Goal: Check status: Check status

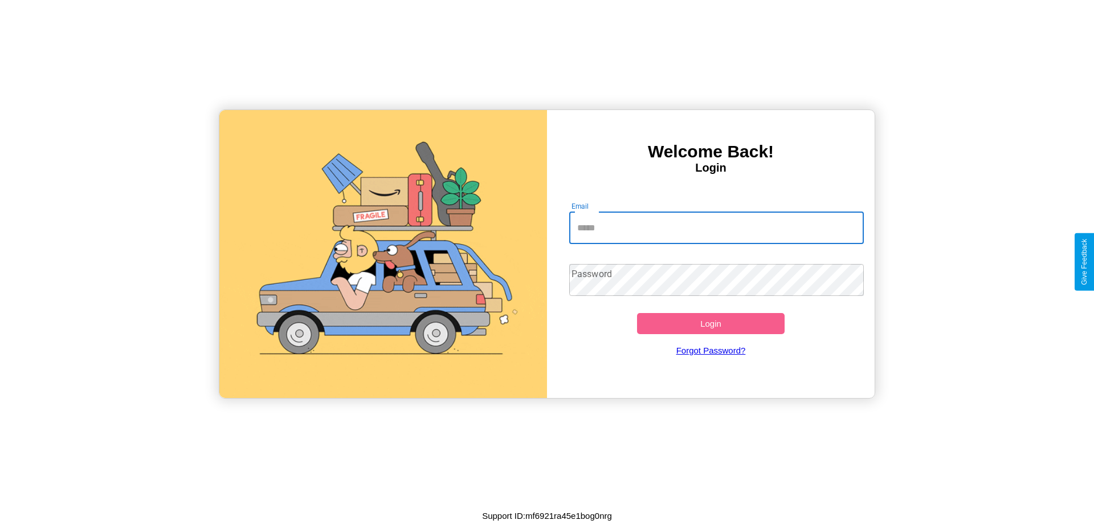
click at [717, 227] on input "Email" at bounding box center [716, 228] width 295 height 32
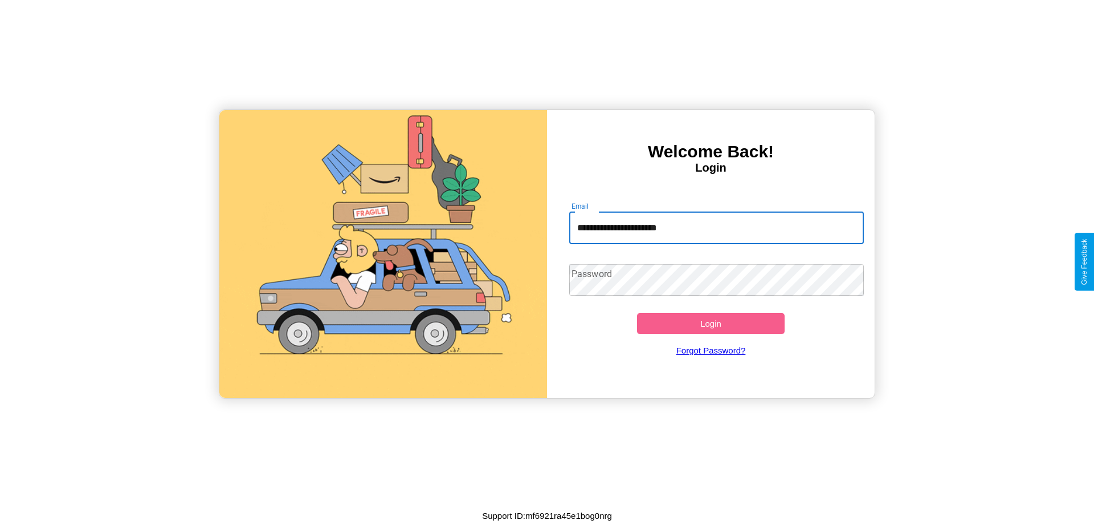
type input "**********"
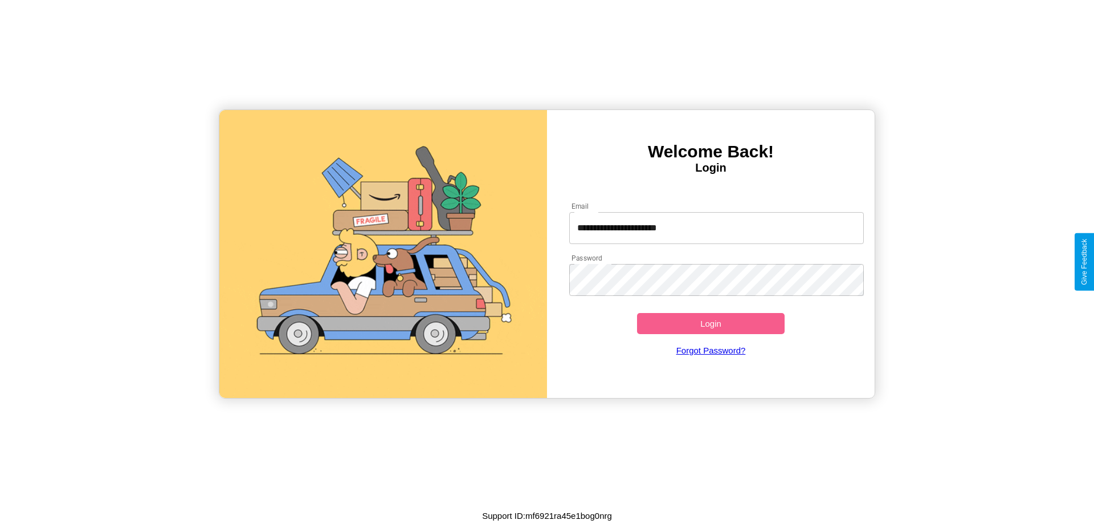
click at [711, 323] on button "Login" at bounding box center [711, 323] width 148 height 21
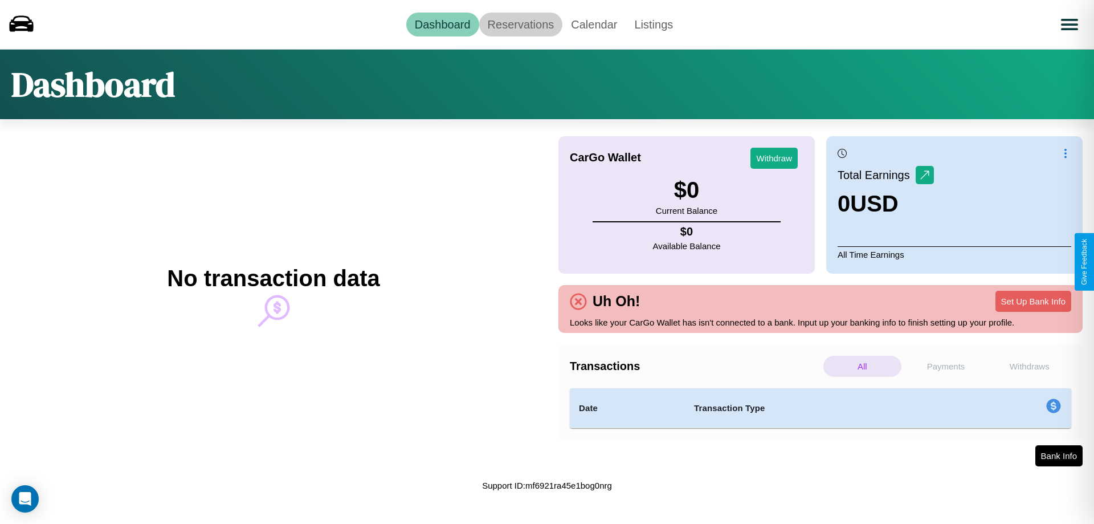
click at [520, 24] on link "Reservations" at bounding box center [521, 25] width 84 height 24
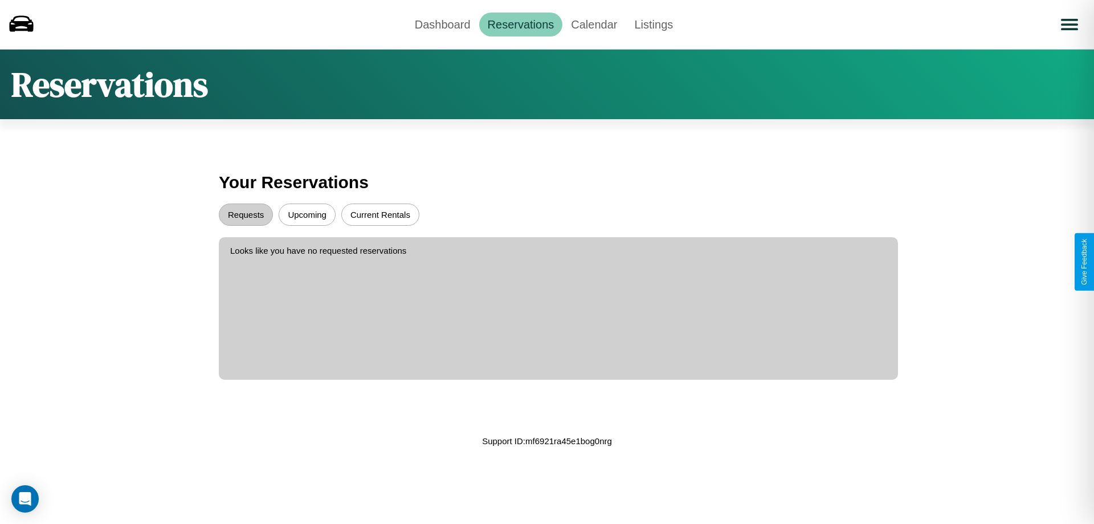
click at [307, 214] on button "Upcoming" at bounding box center [307, 214] width 57 height 22
click at [246, 214] on button "Requests" at bounding box center [246, 214] width 54 height 22
click at [442, 24] on link "Dashboard" at bounding box center [442, 25] width 73 height 24
